Goal: Communication & Community: Answer question/provide support

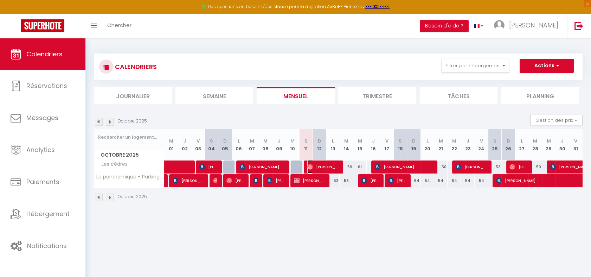
click at [328, 164] on span "[PERSON_NAME]" at bounding box center [322, 166] width 31 height 13
select select "OK"
select select "0"
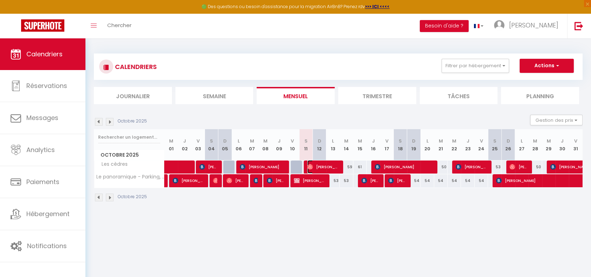
select select "1"
select select
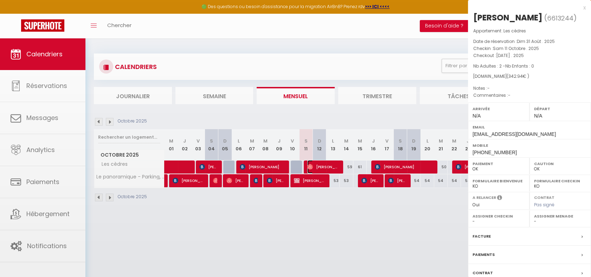
select select "17884"
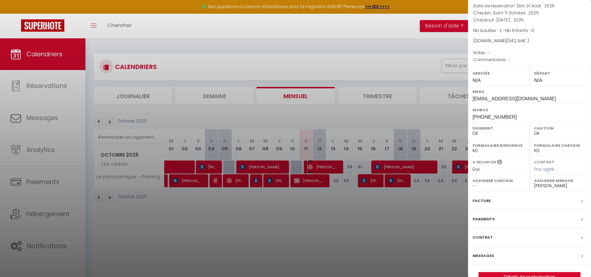
scroll to position [50, 0]
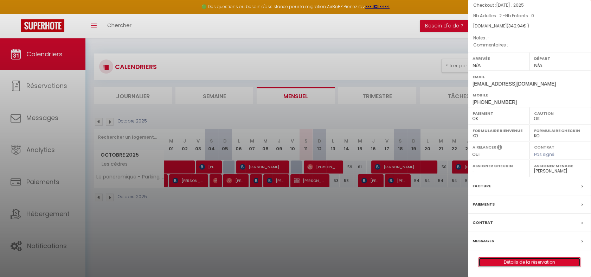
click at [536, 261] on link "Détails de la réservation" at bounding box center [529, 261] width 101 height 9
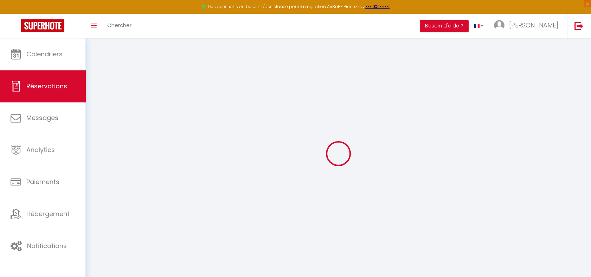
select select
checkbox input "false"
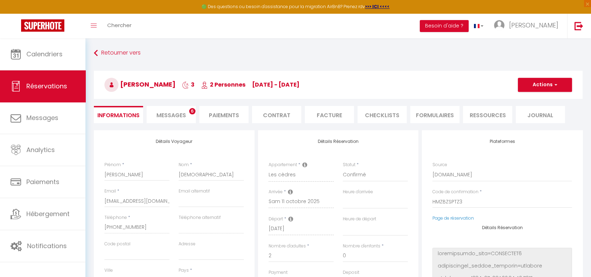
select select
type input "46"
type input "19.94"
select select
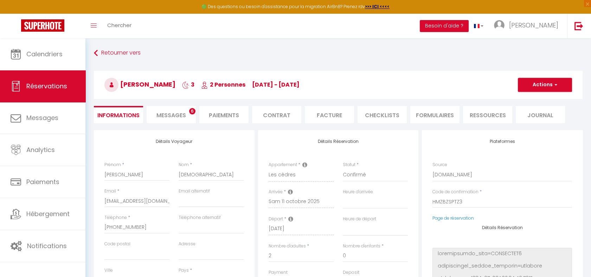
checkbox input "false"
select select
checkbox input "false"
select select
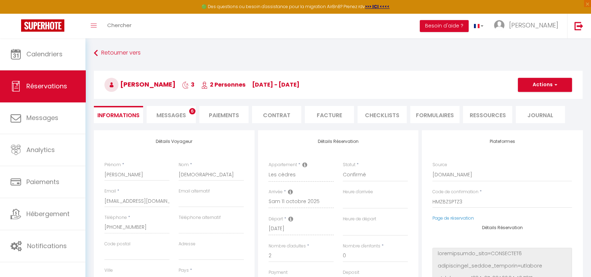
click at [168, 116] on span "Messages" at bounding box center [171, 115] width 30 height 8
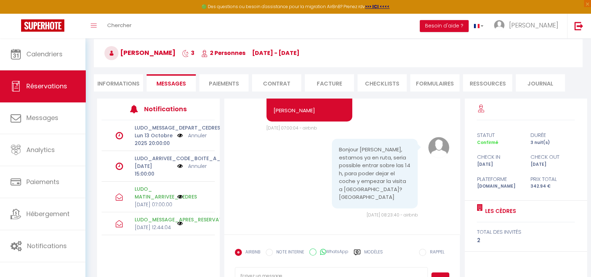
scroll to position [59, 0]
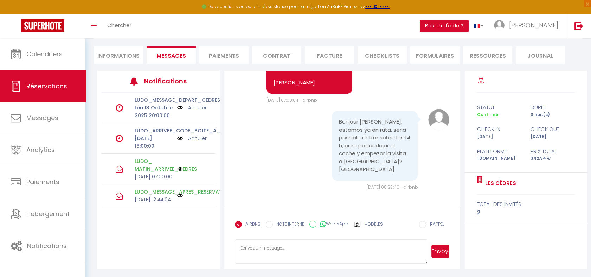
click at [307, 253] on textarea at bounding box center [331, 251] width 193 height 25
type textarea "B"
type textarea "K"
type textarea "'"
click at [317, 243] on textarea "L'appartement était inoccupé a" at bounding box center [331, 251] width 193 height 25
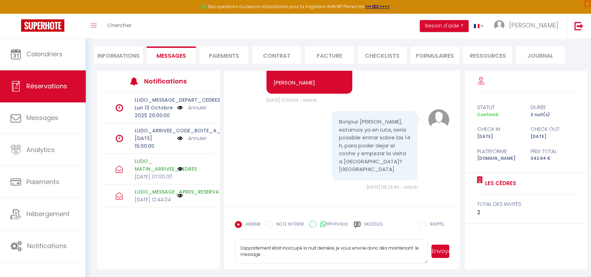
click at [275, 255] on textarea "L'appartement était inoccupé la nuit dernière, je vous envoie donc dès maintena…" at bounding box center [331, 251] width 193 height 25
click at [276, 256] on textarea "L'appartement était inoccupé la nuit dernière, je vous envoie donc dès maintena…" at bounding box center [331, 251] width 193 height 25
click at [275, 253] on textarea "L'appartement était inoccupé la nuit dernière, je vous envoie donc dès maintena…" at bounding box center [331, 251] width 193 height 25
click at [276, 252] on textarea "L'appartement était inoccupé la nuit dernière, je vous envoie donc dès maintena…" at bounding box center [331, 251] width 193 height 25
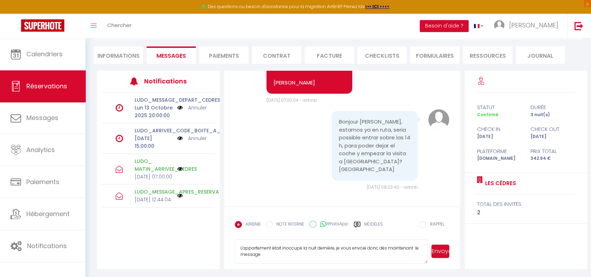
click at [266, 252] on textarea "L'appartement était inoccupé la nuit dernière, je vous envoie donc dès maintena…" at bounding box center [331, 251] width 193 height 25
click at [265, 252] on textarea "L'appartement était inoccupé la nuit dernière, je vous envoie donc dès maintena…" at bounding box center [331, 251] width 193 height 25
click at [269, 256] on textarea "L'appartement était inoccupé la nuit dernière, je vous envoie donc dès maintena…" at bounding box center [331, 251] width 193 height 25
type textarea "L'appartement était inoccupé la nuit dernière, je vous envoie donc dès maintena…"
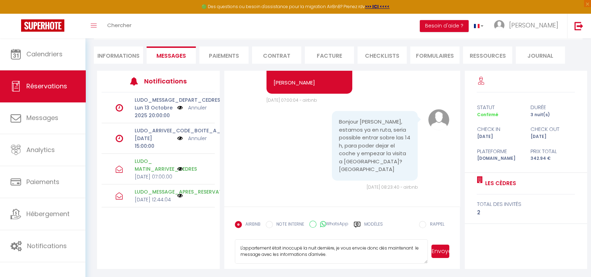
click at [437, 251] on button "Envoyer" at bounding box center [440, 250] width 18 height 13
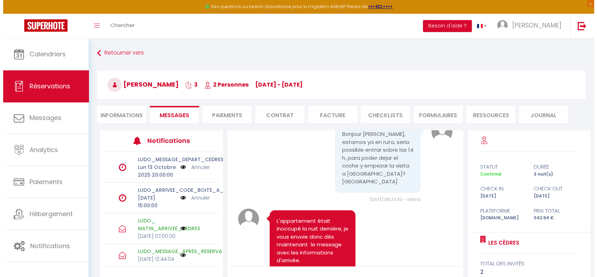
scroll to position [0, 0]
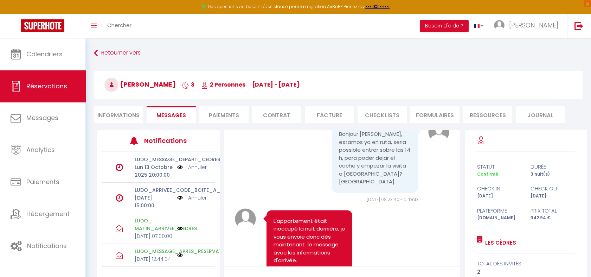
click at [179, 195] on img at bounding box center [180, 198] width 6 height 8
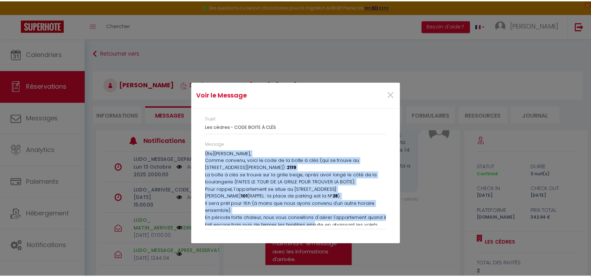
scroll to position [53, 0]
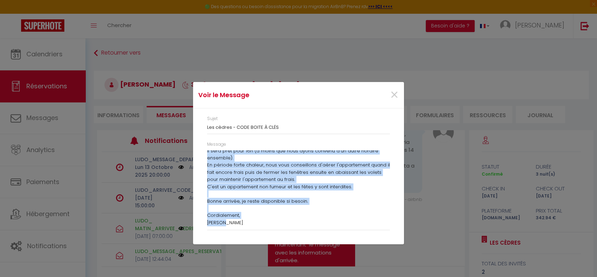
drag, startPoint x: 206, startPoint y: 152, endPoint x: 323, endPoint y: 244, distance: 149.0
click at [323, 244] on div "Voir le Message × Sujet Les cèdres - CODE BOITE À CLÉS Message (Re)bonjour [PER…" at bounding box center [298, 138] width 211 height 277
copy div "(Re)bonjour [PERSON_NAME], Comme convenu, voici le code de la boîte à clés (qui…"
click at [393, 94] on span "×" at bounding box center [394, 94] width 9 height 21
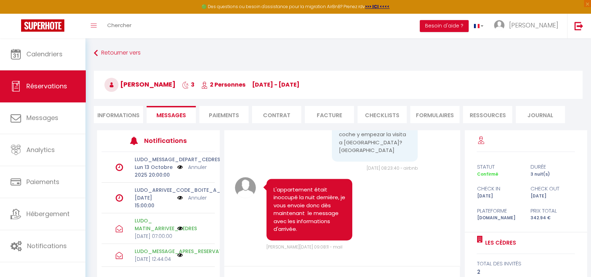
scroll to position [909, 0]
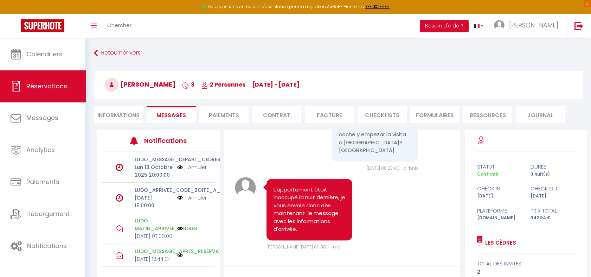
click at [109, 116] on li "Informations" at bounding box center [118, 114] width 49 height 17
select select
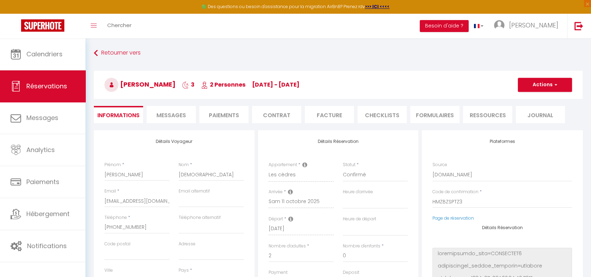
click at [169, 110] on li "Messages" at bounding box center [171, 114] width 49 height 17
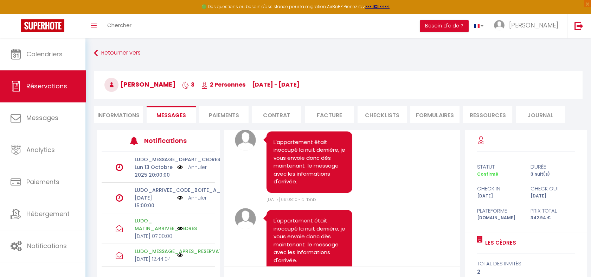
click at [358, 264] on div "L'appartement était inoccupé la nuit dernière, je vous envoie donc dès maintena…" at bounding box center [312, 242] width 107 height 65
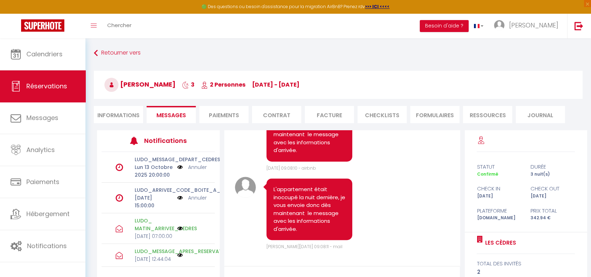
drag, startPoint x: 296, startPoint y: 270, endPoint x: 258, endPoint y: 267, distance: 37.7
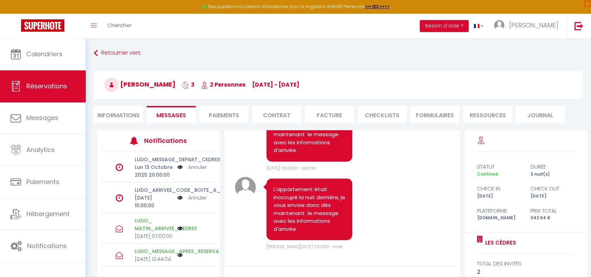
click at [226, 121] on li "Paiements" at bounding box center [223, 114] width 49 height 17
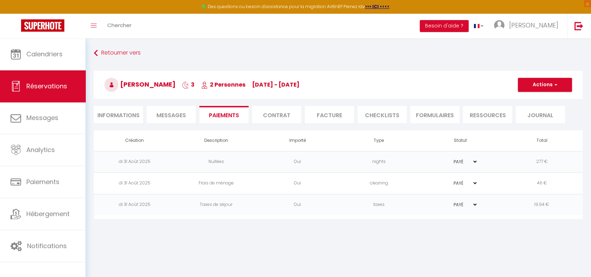
click at [176, 113] on span "Messages" at bounding box center [171, 115] width 30 height 8
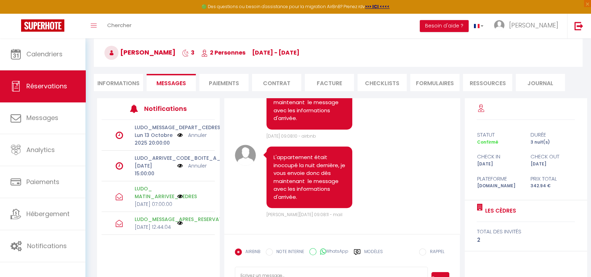
scroll to position [59, 0]
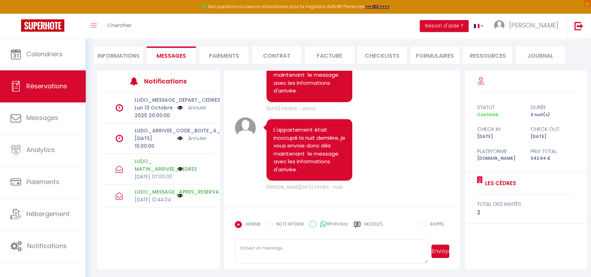
drag, startPoint x: 296, startPoint y: 252, endPoint x: 289, endPoint y: 246, distance: 8.7
click at [296, 251] on textarea at bounding box center [331, 251] width 193 height 25
paste textarea "(Re)[PERSON_NAME], Comme convenu, voici le code de la boîte à clés (qui se trou…"
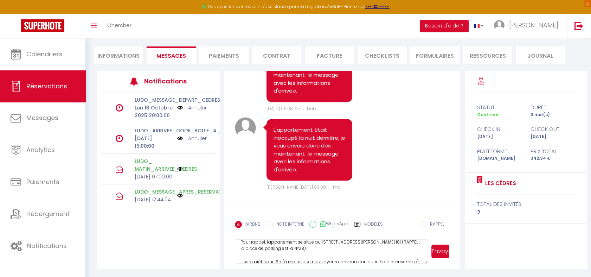
scroll to position [0, 0]
drag, startPoint x: 286, startPoint y: 250, endPoint x: 222, endPoint y: 214, distance: 73.5
click at [222, 214] on div "Note Sms Bonjour [PERSON_NAME], Merci pour votre réservation du [DATE] au [DATE…" at bounding box center [342, 170] width 245 height 198
type textarea "(Re)[PERSON_NAME], Comme convenu, voici le code de la boîte à clés (qui se trou…"
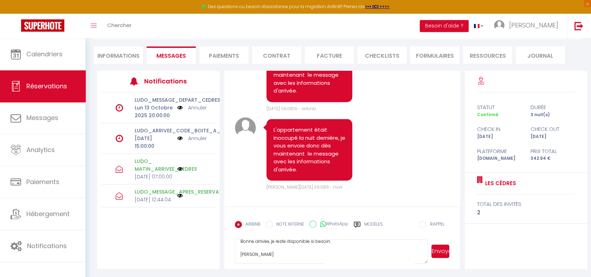
click at [438, 248] on button "Envoyer" at bounding box center [440, 250] width 18 height 13
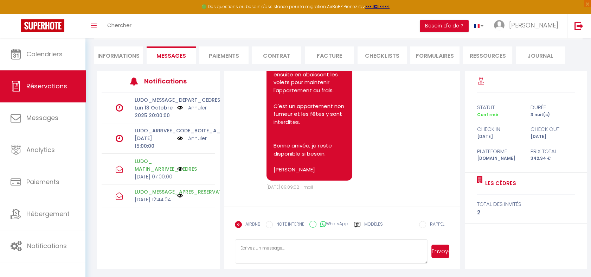
scroll to position [1383, 0]
click at [282, 245] on textarea at bounding box center [331, 251] width 193 height 25
type textarea "Vous pouvez donc y accéder quand vous le souhaitez :-)"
click at [443, 250] on button "Envoyer" at bounding box center [440, 250] width 18 height 13
